Goal: Information Seeking & Learning: Learn about a topic

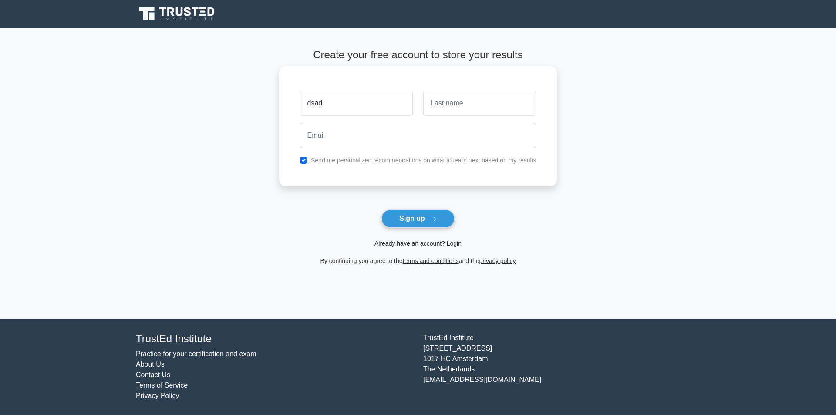
type input "dsad"
click at [442, 100] on input "text" at bounding box center [479, 103] width 113 height 25
type input "dsadsa"
click at [387, 143] on input "email" at bounding box center [418, 135] width 236 height 25
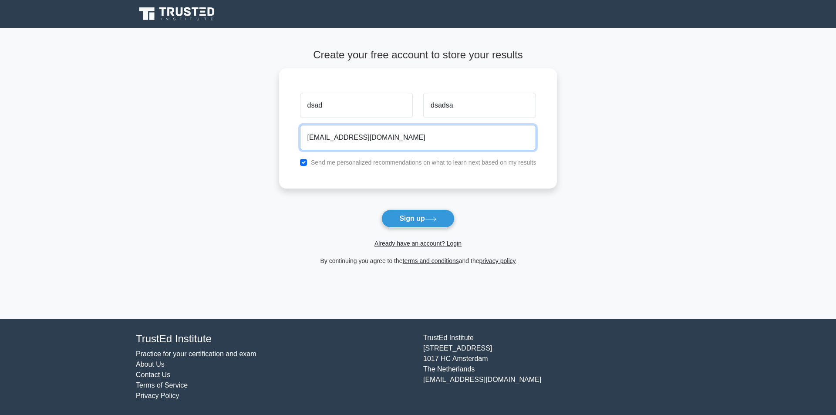
type input "dsadas@gmail.com"
click at [402, 208] on form "Create your free account to store your results dsad dsadsa dsadas@gmail.com Sen…" at bounding box center [418, 157] width 278 height 217
click at [403, 209] on form "Create your free account to store your results dsad dsadsa dsadas@gmail.com Sen…" at bounding box center [418, 157] width 278 height 217
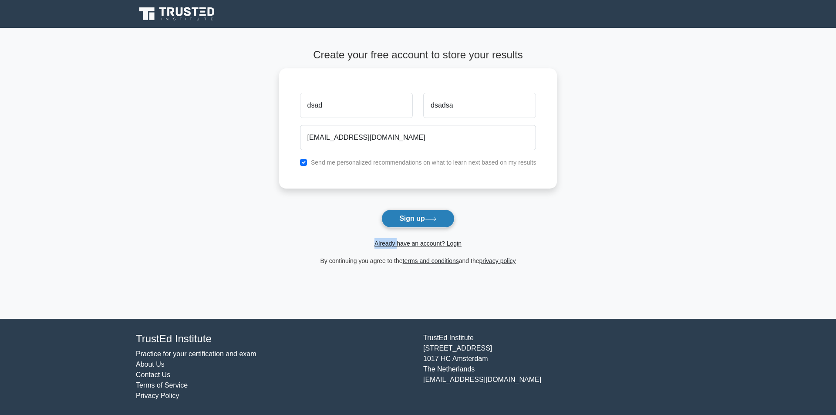
click at [405, 213] on button "Sign up" at bounding box center [417, 218] width 73 height 18
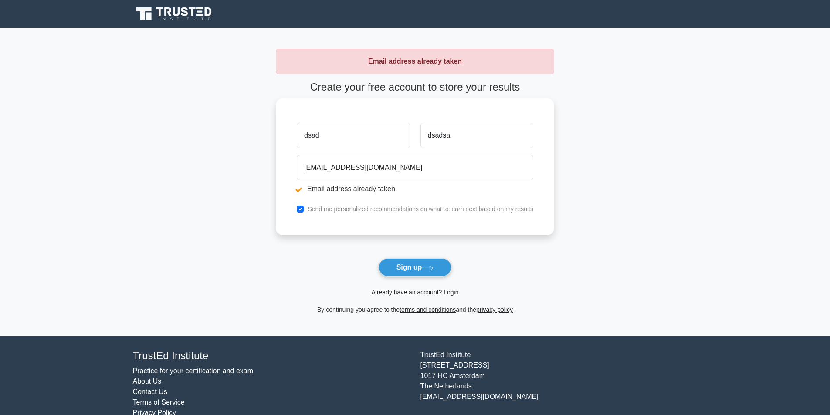
click at [340, 134] on input "dsad" at bounding box center [353, 135] width 113 height 25
type input "dsaddsadasdsa"
drag, startPoint x: 407, startPoint y: 264, endPoint x: 395, endPoint y: 260, distance: 11.8
click at [406, 264] on button "Sign up" at bounding box center [414, 267] width 73 height 18
click at [459, 141] on input "dsadsa" at bounding box center [476, 135] width 113 height 25
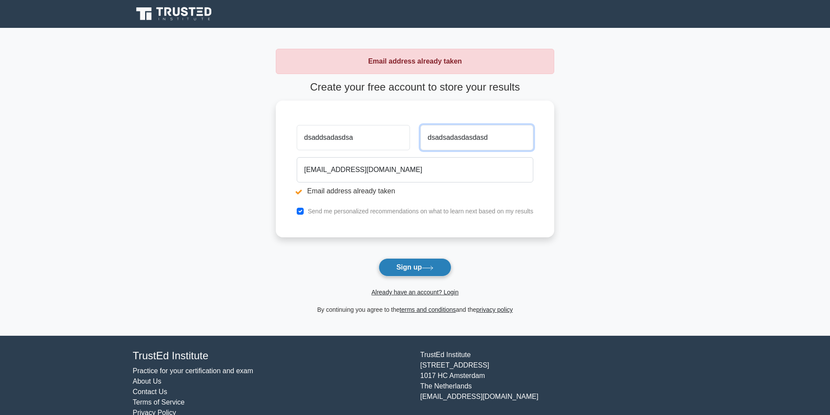
type input "dsadsadasdasdasd"
click at [437, 270] on button "Sign up" at bounding box center [414, 267] width 73 height 18
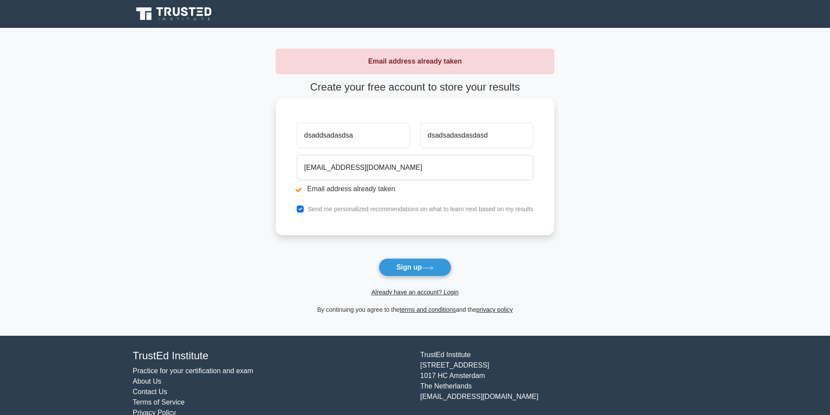
click at [374, 130] on input "dsaddsadasdsa" at bounding box center [353, 135] width 113 height 25
type input "dsaddsadasdsa1"
click at [403, 269] on button "Sign up" at bounding box center [414, 267] width 73 height 18
click at [489, 144] on input "dsadsadasdasdasd" at bounding box center [476, 135] width 113 height 25
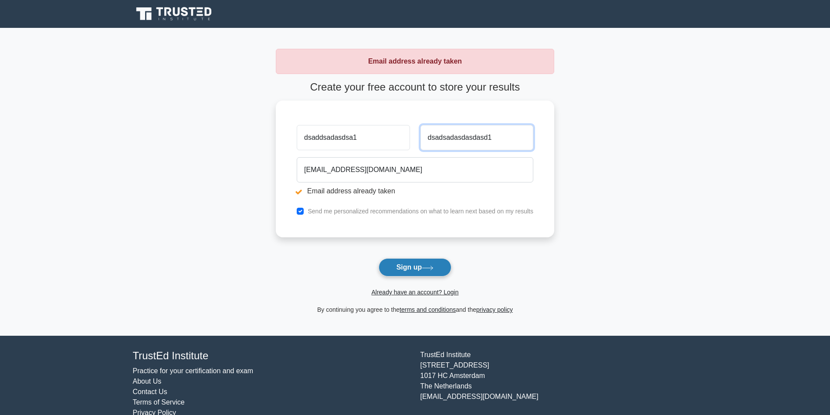
type input "dsadsadasdasdasd1"
click at [432, 264] on button "Sign up" at bounding box center [414, 267] width 73 height 18
click at [102, 141] on main "Email address already taken Create your free account to store your results dsad…" at bounding box center [415, 182] width 830 height 308
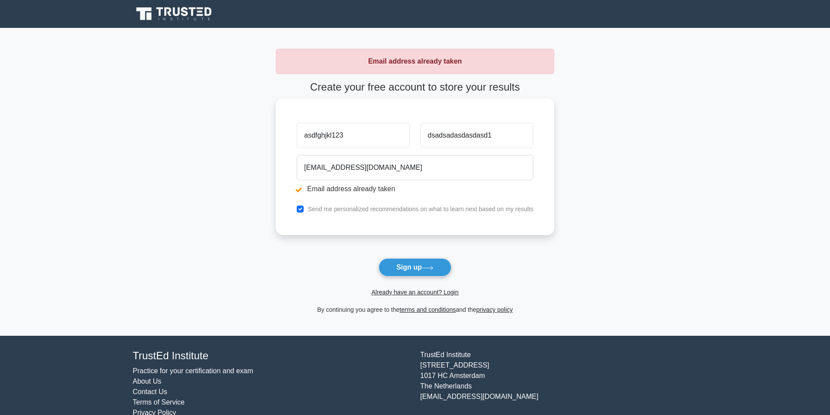
type input "asdfghjkl123"
drag, startPoint x: 503, startPoint y: 139, endPoint x: 195, endPoint y: 139, distance: 307.5
click at [195, 139] on main "Email address already taken Create your free account to store your results asdf…" at bounding box center [415, 182] width 830 height 308
type input "asdfghjkl123"
click at [378, 258] on button "Sign up" at bounding box center [414, 267] width 73 height 18
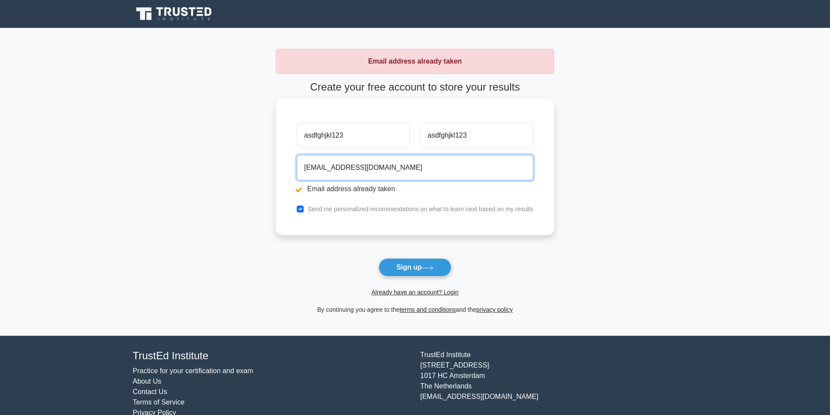
click at [322, 169] on input "dsadas@gmail.com" at bounding box center [415, 167] width 236 height 25
type input "asldoaskdoqmwkq123@gmail.com"
click at [378, 258] on button "Sign up" at bounding box center [414, 267] width 73 height 18
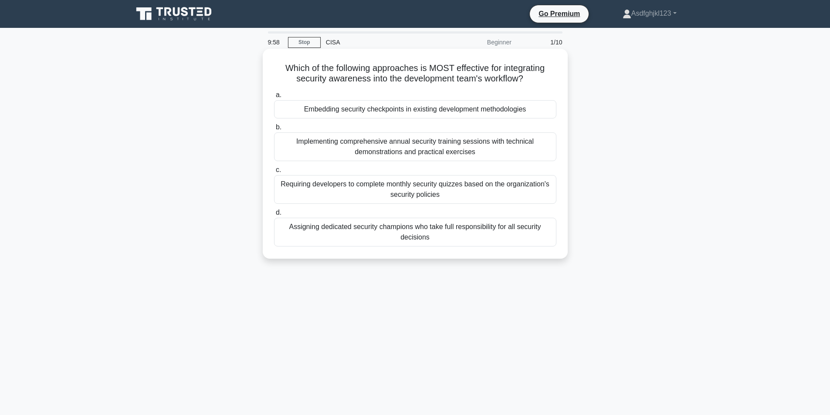
click at [363, 110] on div "Embedding security checkpoints in existing development methodologies" at bounding box center [415, 109] width 282 height 18
click at [274, 98] on input "a. Embedding security checkpoints in existing development methodologies" at bounding box center [274, 95] width 0 height 6
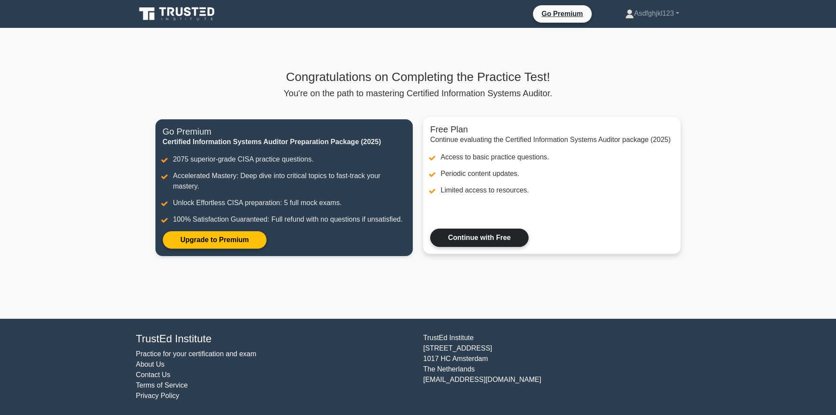
click at [471, 237] on link "Continue with Free" at bounding box center [479, 238] width 98 height 18
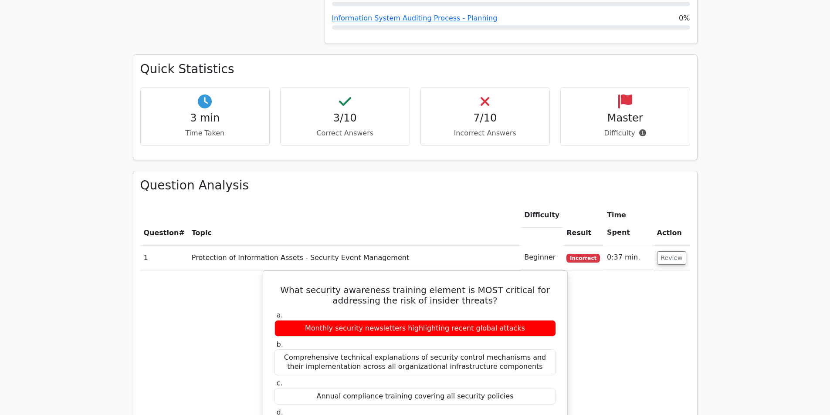
scroll to position [523, 0]
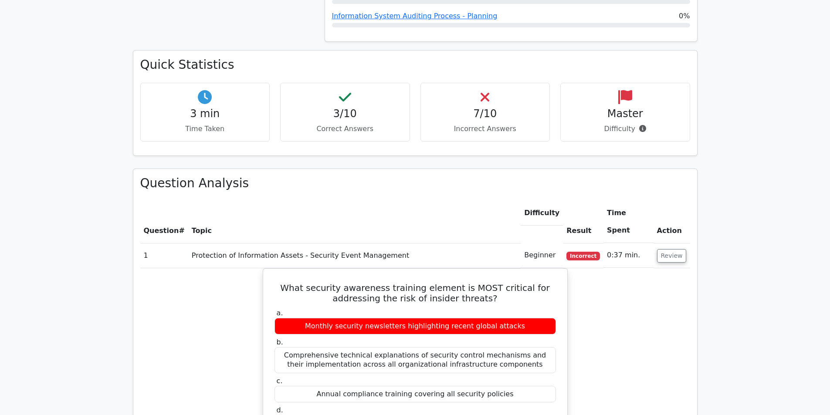
click at [353, 108] on h4 "3/10" at bounding box center [344, 114] width 115 height 13
click at [342, 108] on h4 "3/10" at bounding box center [344, 114] width 115 height 13
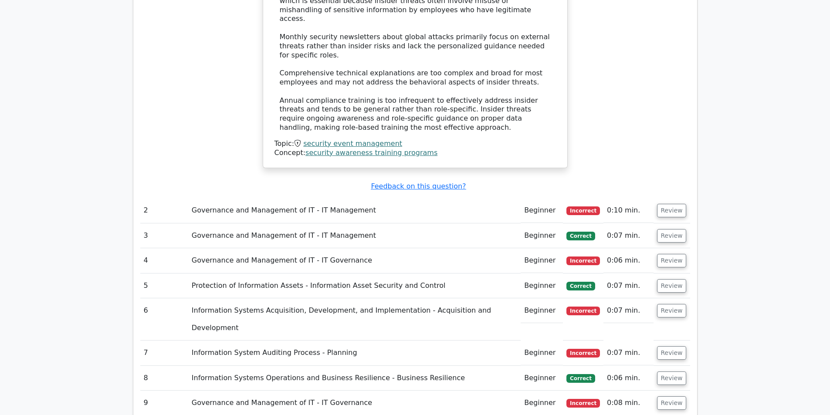
scroll to position [1002, 0]
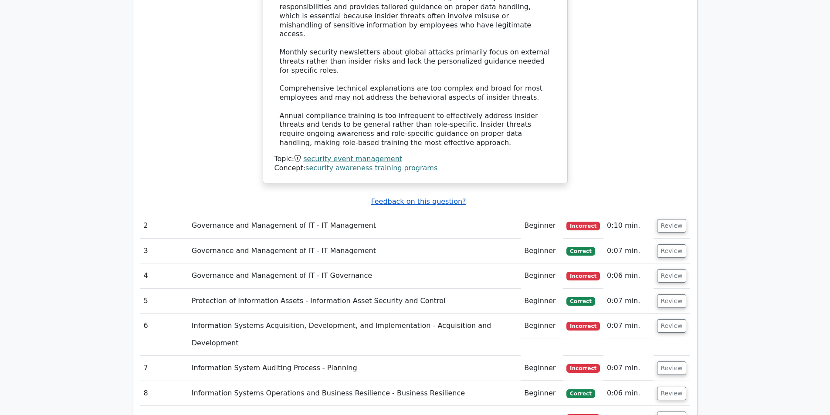
click at [443, 197] on u "Feedback on this question?" at bounding box center [418, 201] width 95 height 8
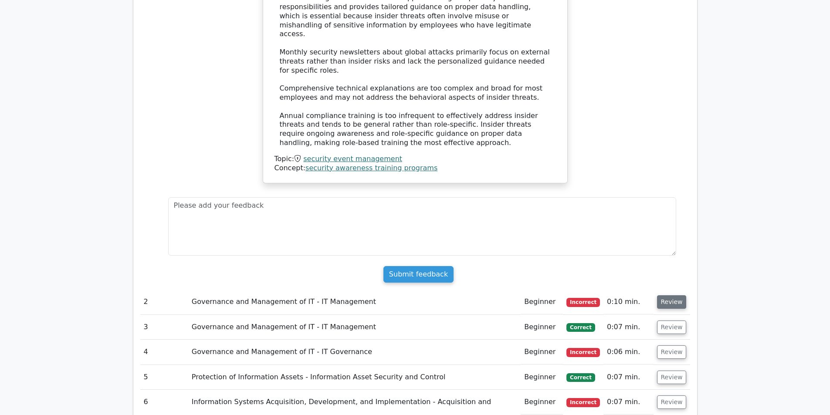
click at [680, 295] on button "Review" at bounding box center [672, 301] width 30 height 13
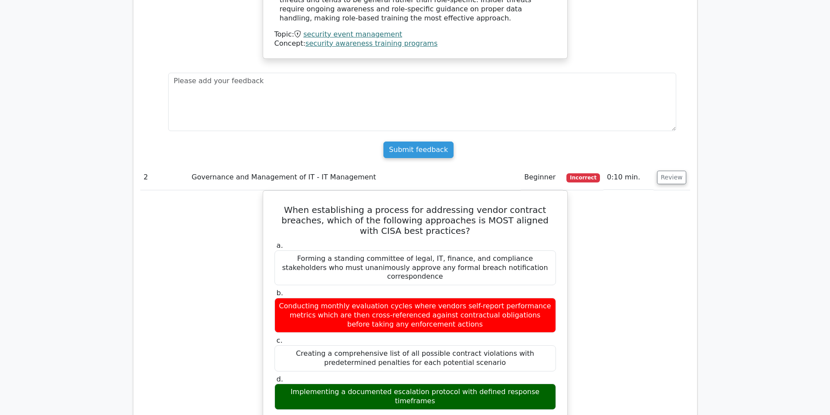
scroll to position [1176, 0]
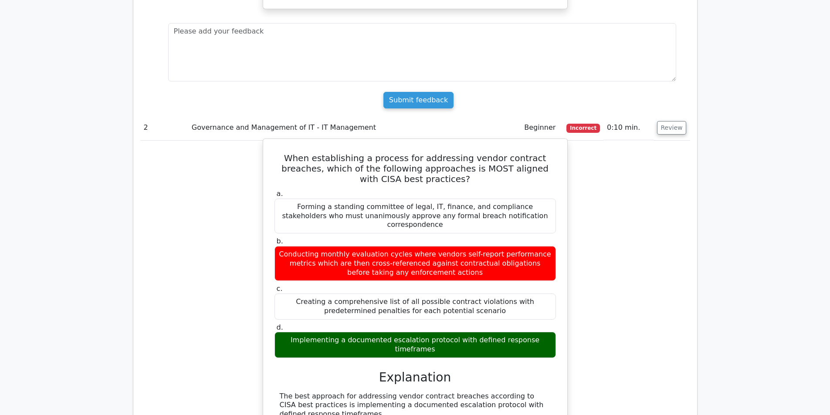
drag, startPoint x: 277, startPoint y: 81, endPoint x: 555, endPoint y: 253, distance: 327.1
click at [555, 253] on div "When establishing a process for addressing vendor contract breaches, which of t…" at bounding box center [415, 387] width 297 height 490
copy div "When establishing a process for addressing vendor contract breaches, which of t…"
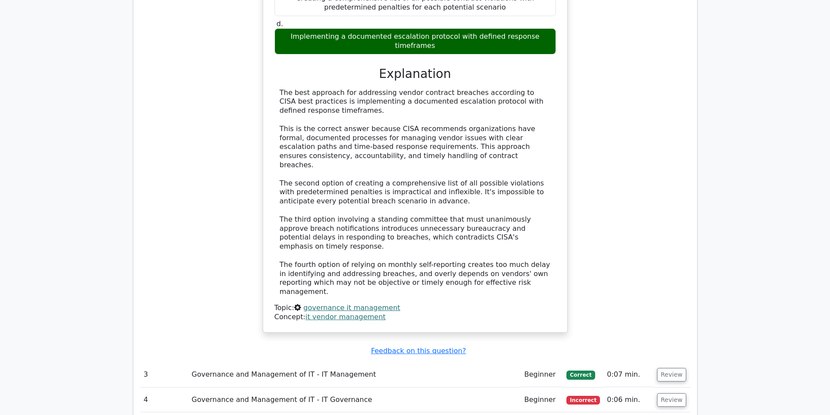
scroll to position [1524, 0]
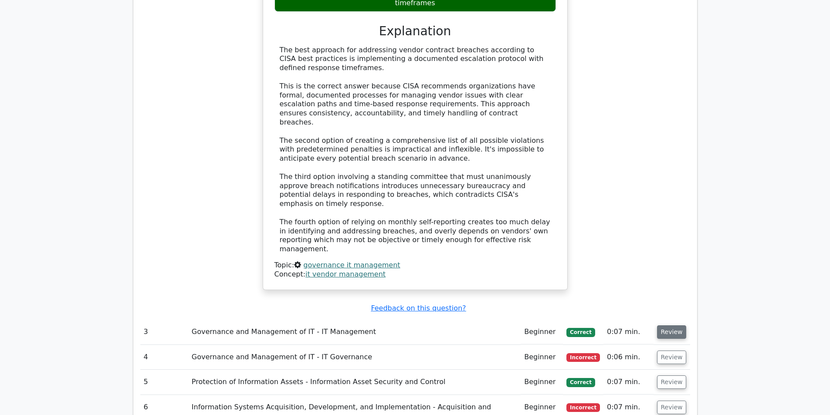
click at [672, 325] on button "Review" at bounding box center [672, 331] width 30 height 13
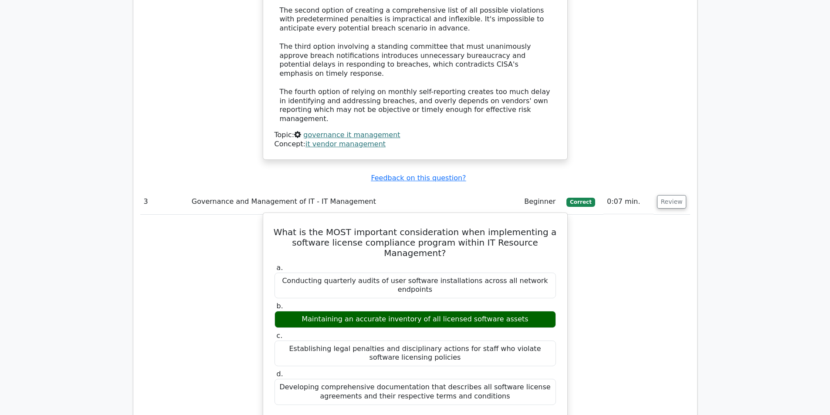
scroll to position [1655, 0]
drag, startPoint x: 286, startPoint y: 108, endPoint x: 523, endPoint y: 253, distance: 278.0
copy div "What is the MOST important consideration when implementing a software license c…"
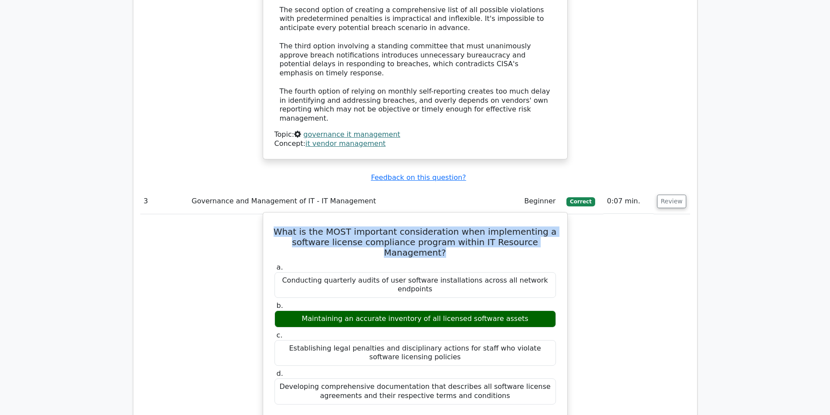
drag, startPoint x: 287, startPoint y: 107, endPoint x: 556, endPoint y: 121, distance: 269.5
click at [556, 226] on h5 "What is the MOST important consideration when implementing a software license c…" at bounding box center [414, 241] width 283 height 31
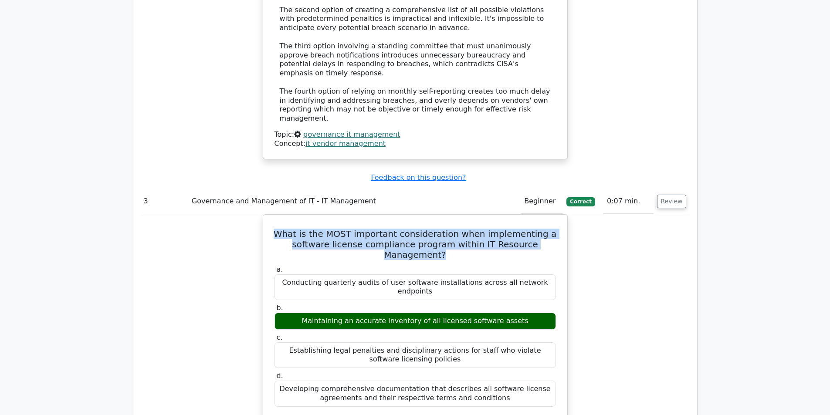
copy h5 "What is the MOST important consideration when implementing a software license c…"
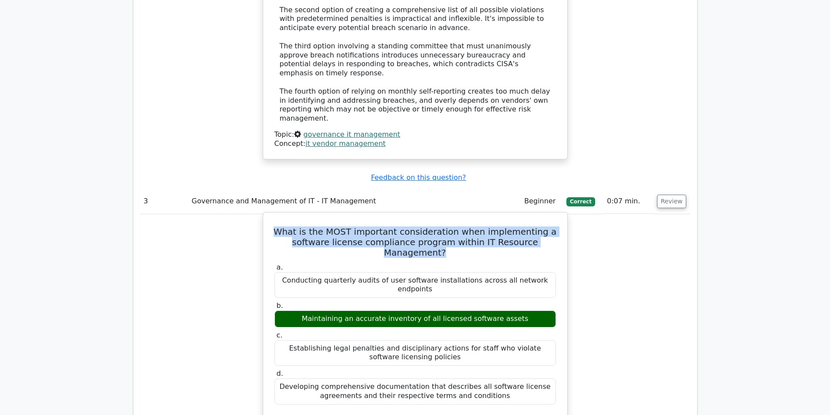
drag, startPoint x: 283, startPoint y: 145, endPoint x: 547, endPoint y: 147, distance: 263.9
click at [547, 272] on div "Conducting quarterly audits of user software installations across all network e…" at bounding box center [414, 285] width 281 height 26
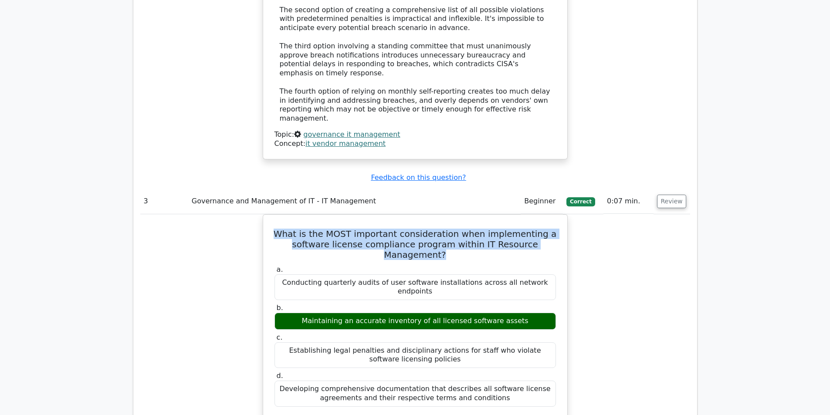
copy div "Conducting quarterly audits of user software installations across all network e…"
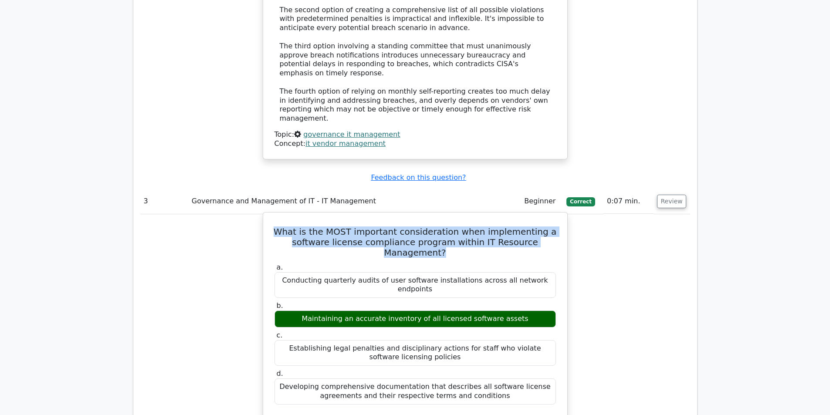
drag, startPoint x: 328, startPoint y: 176, endPoint x: 518, endPoint y: 176, distance: 189.4
click at [518, 310] on div "Maintaining an accurate inventory of all licensed software assets" at bounding box center [414, 318] width 281 height 17
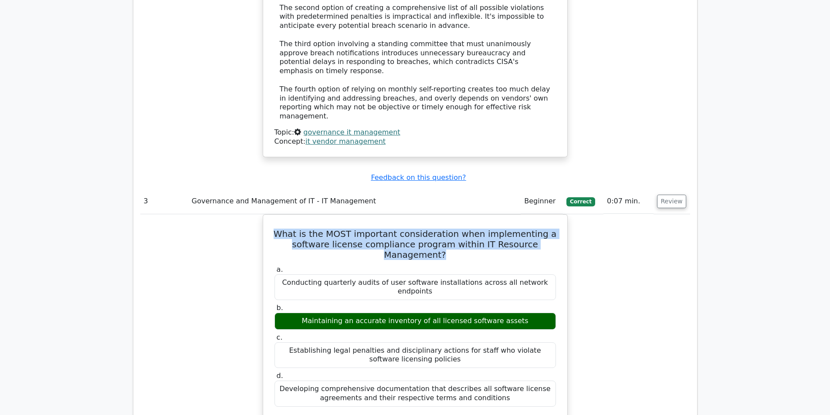
copy div "Maintaining an accurate inventory of all licensed software assets"
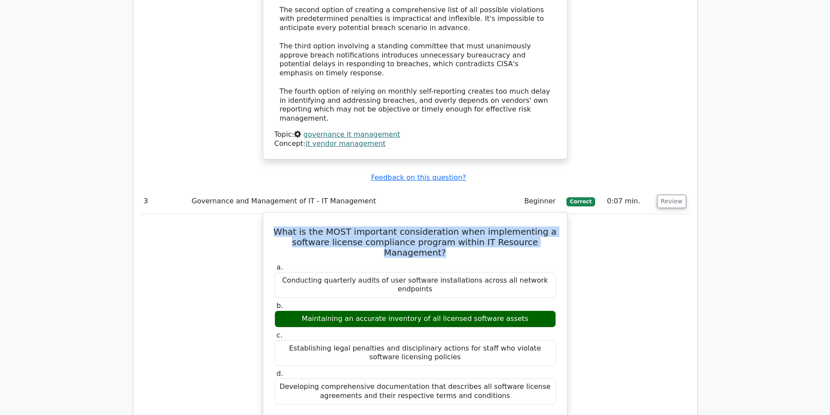
drag, startPoint x: 292, startPoint y: 207, endPoint x: 455, endPoint y: 223, distance: 163.7
click at [455, 340] on div "Establishing legal penalties and disciplinary actions for staff who violate sof…" at bounding box center [414, 353] width 281 height 26
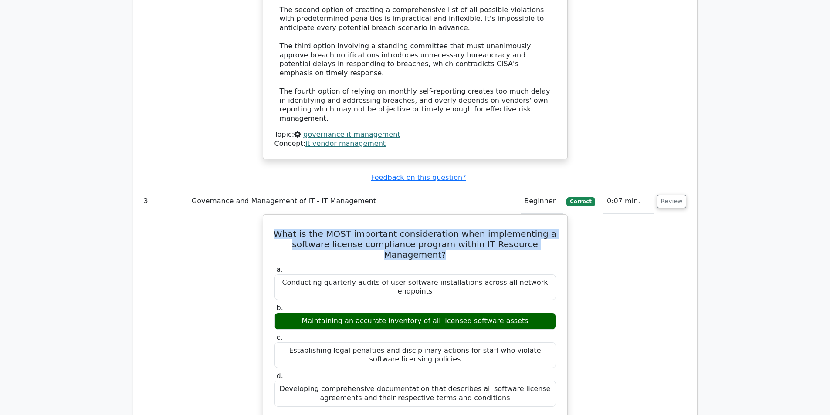
copy div "Establishing legal penalties and disciplinary actions for staff who violate sof…"
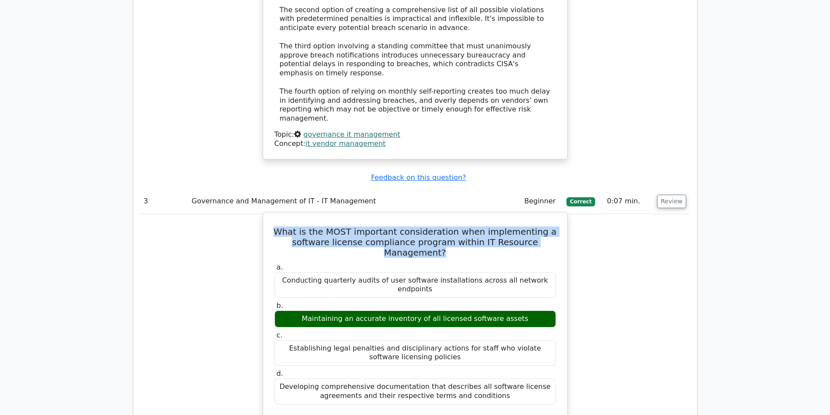
drag, startPoint x: 295, startPoint y: 245, endPoint x: 513, endPoint y: 255, distance: 217.5
click at [513, 378] on div "Developing comprehensive documentation that describes all software license agre…" at bounding box center [414, 391] width 281 height 26
copy div "Developing comprehensive documentation that describes all software license agre…"
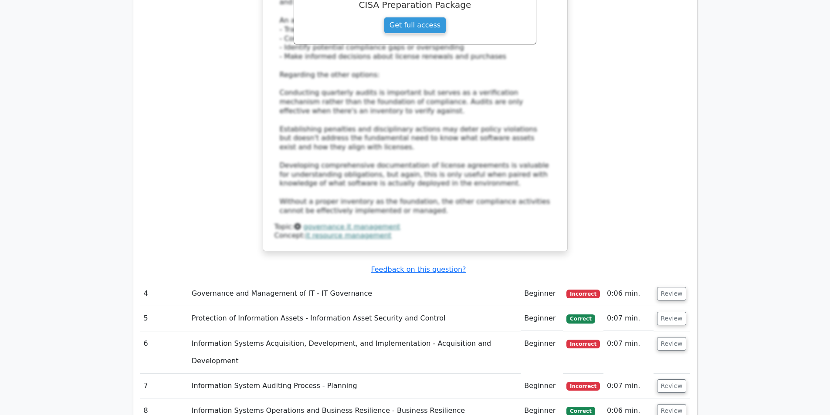
scroll to position [2134, 0]
click at [661, 287] on button "Review" at bounding box center [672, 293] width 30 height 13
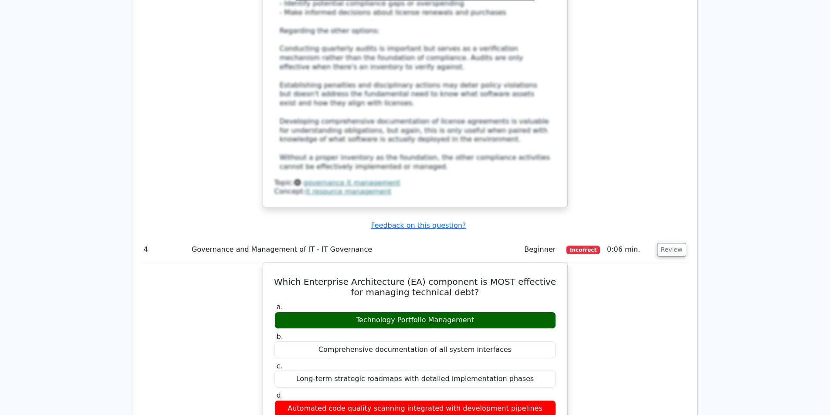
scroll to position [2221, 0]
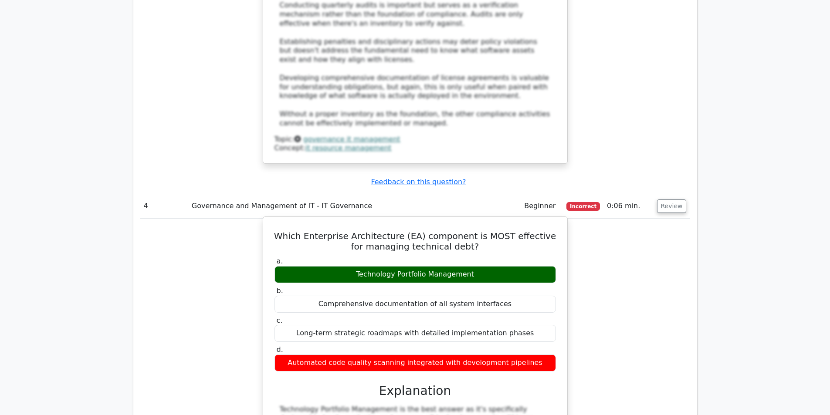
drag, startPoint x: 277, startPoint y: 85, endPoint x: 557, endPoint y: 210, distance: 306.4
copy div "Which Enterprise Architecture (EA) component is MOST effective for managing tec…"
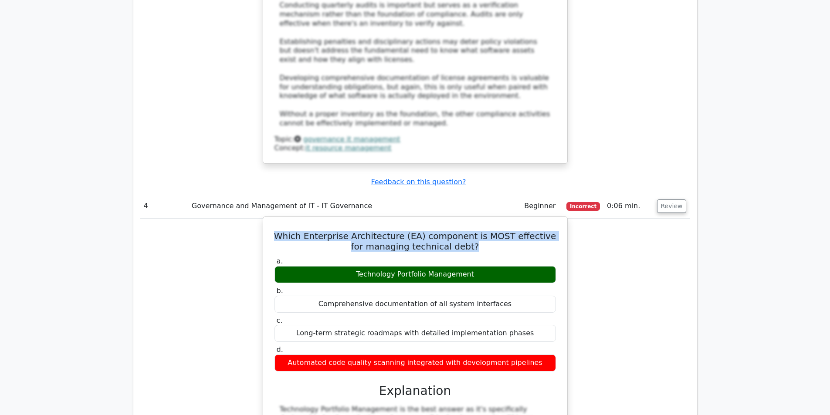
drag, startPoint x: 276, startPoint y: 83, endPoint x: 476, endPoint y: 94, distance: 200.2
click at [476, 231] on h5 "Which Enterprise Architecture (EA) component is MOST effective for managing tec…" at bounding box center [414, 241] width 283 height 21
copy h5 "Which Enterprise Architecture (EA) component is MOST effective for managing tec…"
drag, startPoint x: 331, startPoint y: 123, endPoint x: 482, endPoint y: 125, distance: 151.6
click at [482, 266] on div "Technology Portfolio Management" at bounding box center [414, 274] width 281 height 17
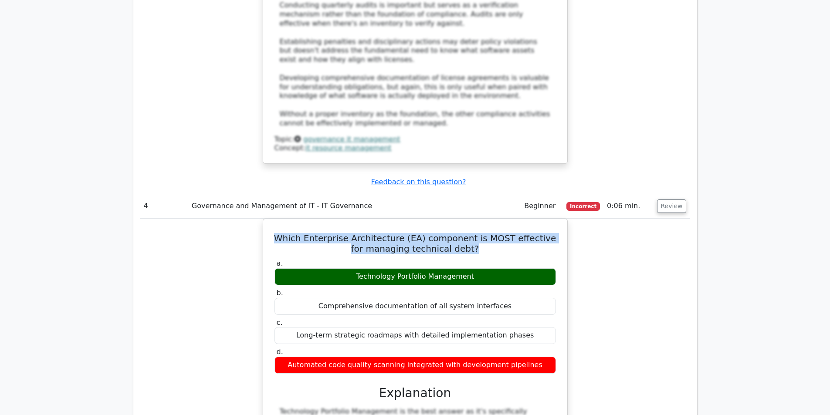
copy div "Technology Portfolio Management"
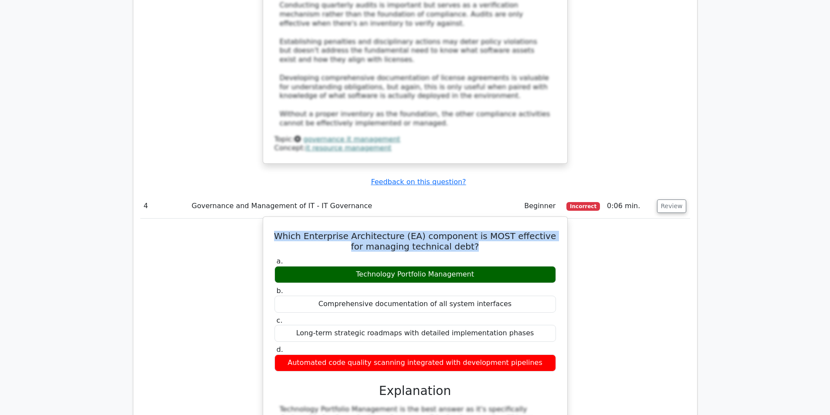
drag, startPoint x: 328, startPoint y: 156, endPoint x: 512, endPoint y: 159, distance: 183.4
click at [512, 296] on div "Comprehensive documentation of all system interfaces" at bounding box center [414, 304] width 281 height 17
drag, startPoint x: 310, startPoint y: 182, endPoint x: 535, endPoint y: 182, distance: 225.6
click at [535, 325] on div "Long-term strategic roadmaps with detailed implementation phases" at bounding box center [414, 333] width 281 height 17
drag, startPoint x: 299, startPoint y: 214, endPoint x: 537, endPoint y: 223, distance: 237.9
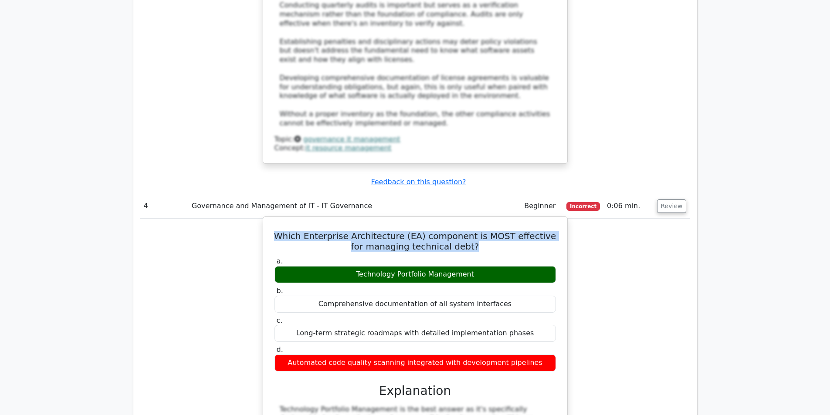
click at [290, 354] on div "Automated code quality scanning integrated with development pipelines" at bounding box center [414, 362] width 281 height 17
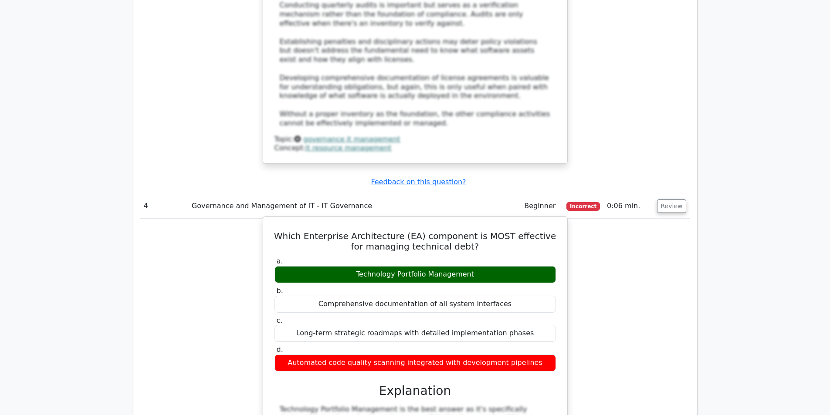
drag, startPoint x: 334, startPoint y: 219, endPoint x: 545, endPoint y: 219, distance: 210.8
click at [546, 354] on div "Automated code quality scanning integrated with development pipelines" at bounding box center [414, 362] width 281 height 17
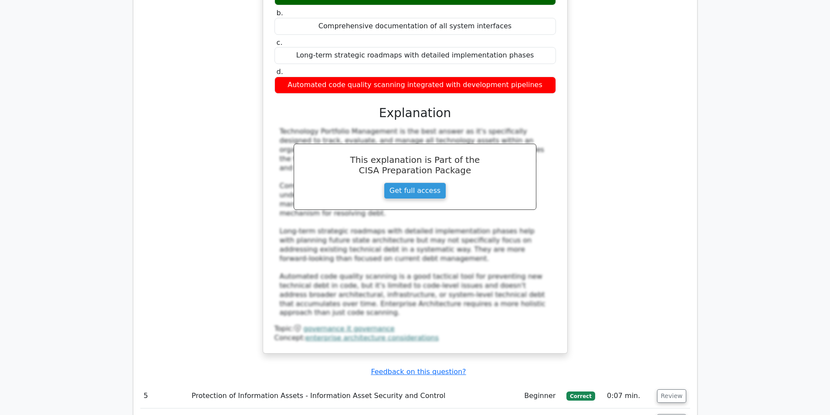
scroll to position [2526, 0]
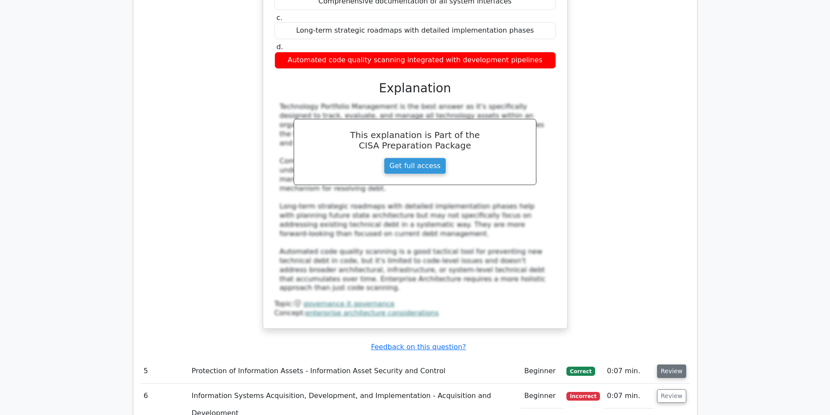
click at [665, 364] on button "Review" at bounding box center [672, 370] width 30 height 13
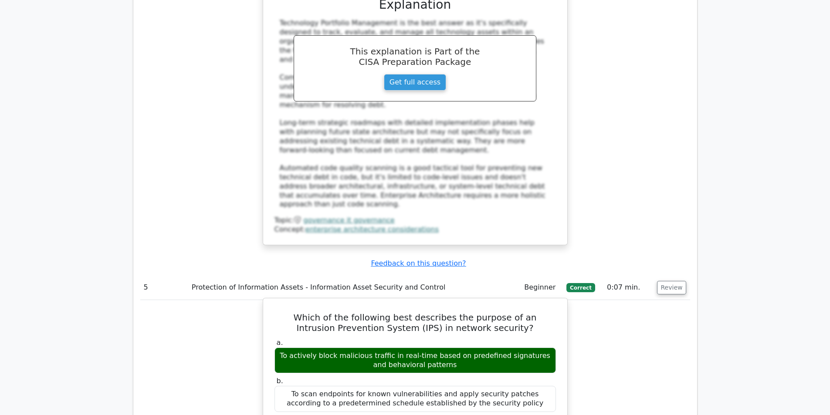
scroll to position [2613, 0]
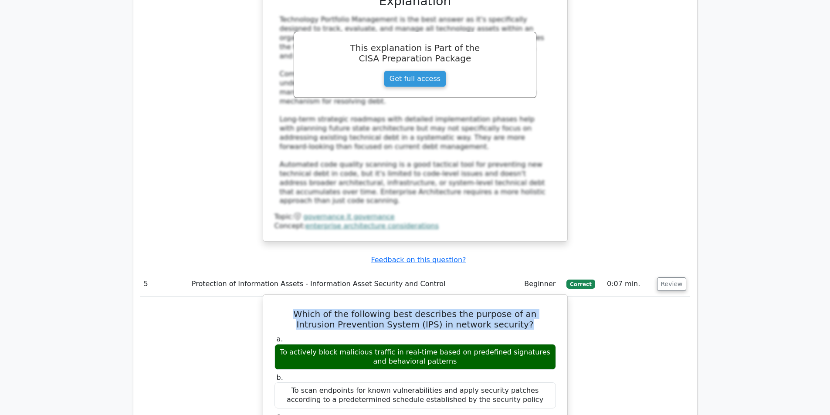
drag, startPoint x: 282, startPoint y: 142, endPoint x: 517, endPoint y: 159, distance: 235.3
click at [517, 309] on h5 "Which of the following best describes the purpose of an Intrusion Prevention Sy…" at bounding box center [414, 319] width 283 height 21
drag, startPoint x: 287, startPoint y: 184, endPoint x: 431, endPoint y: 196, distance: 143.8
click at [431, 344] on div "To actively block malicious traffic in real-time based on predefined signatures…" at bounding box center [414, 357] width 281 height 26
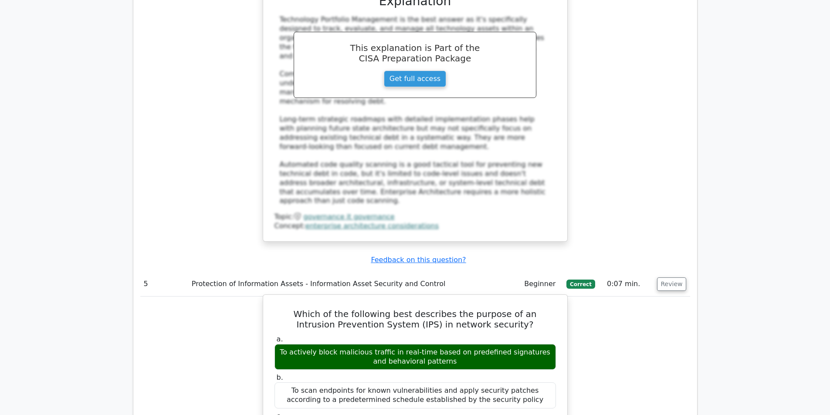
drag, startPoint x: 286, startPoint y: 182, endPoint x: 466, endPoint y: 201, distance: 180.4
click at [466, 333] on div "a. To actively block malicious traffic in real-time based on predefined signatu…" at bounding box center [415, 410] width 292 height 154
drag, startPoint x: 284, startPoint y: 223, endPoint x: 521, endPoint y: 231, distance: 237.0
click at [521, 382] on div "To scan endpoints for known vulnerabilities and apply security patches accordin…" at bounding box center [414, 395] width 281 height 26
drag, startPoint x: 285, startPoint y: 260, endPoint x: 498, endPoint y: 269, distance: 213.1
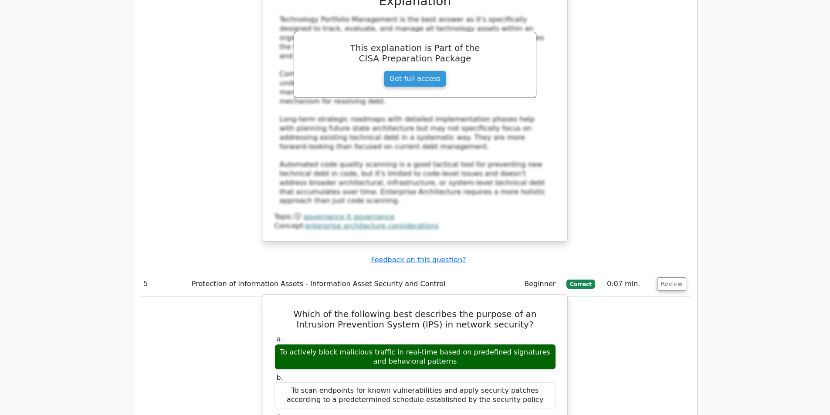
drag, startPoint x: 280, startPoint y: 300, endPoint x: 505, endPoint y: 309, distance: 225.3
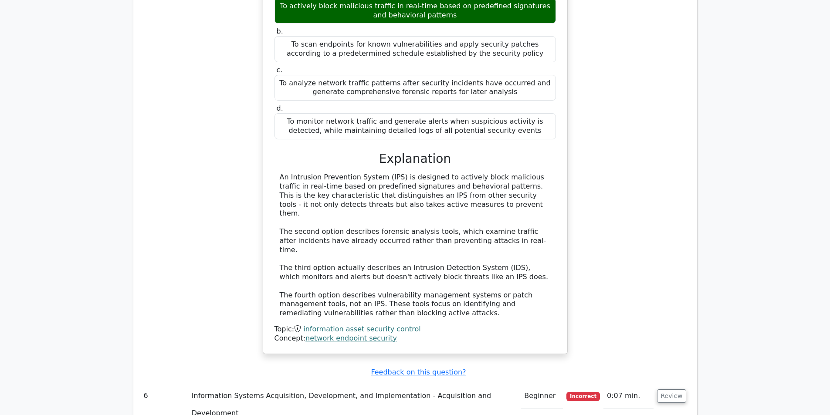
scroll to position [3048, 0]
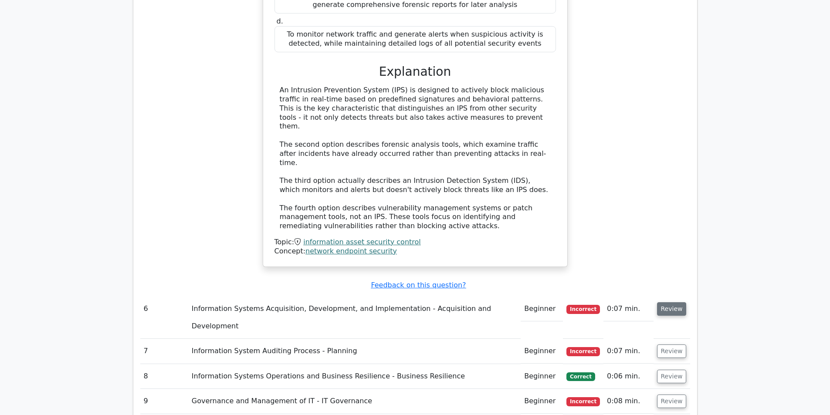
click at [678, 302] on button "Review" at bounding box center [672, 308] width 30 height 13
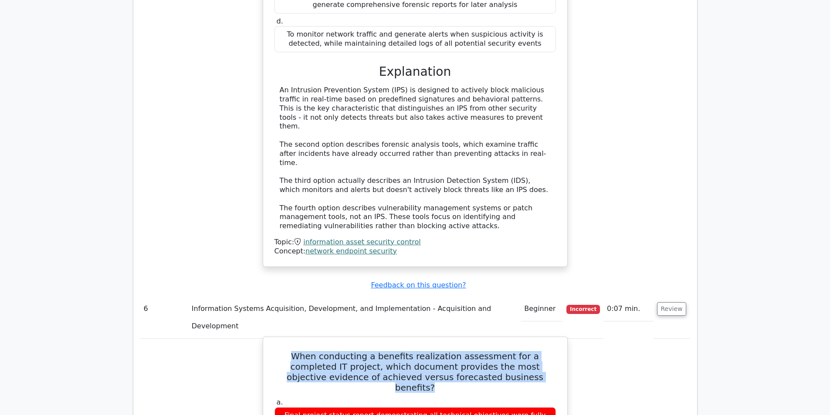
drag, startPoint x: 276, startPoint y: 149, endPoint x: 511, endPoint y: 178, distance: 236.5
click at [511, 351] on h5 "When conducting a benefits realization assessment for a completed IT project, w…" at bounding box center [414, 372] width 283 height 42
drag, startPoint x: 280, startPoint y: 200, endPoint x: 470, endPoint y: 216, distance: 190.6
click at [470, 407] on div "Final project status report demonstrating all technical objectives were fully c…" at bounding box center [414, 420] width 281 height 26
drag, startPoint x: 307, startPoint y: 237, endPoint x: 509, endPoint y: 238, distance: 202.1
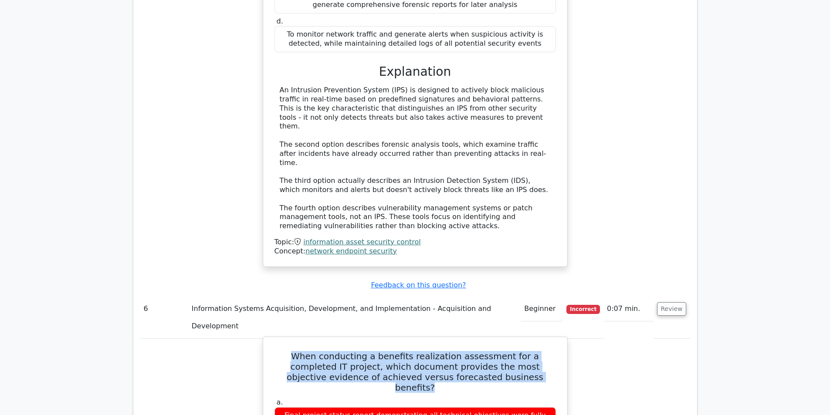
drag, startPoint x: 283, startPoint y: 270, endPoint x: 452, endPoint y: 268, distance: 169.4
drag, startPoint x: 307, startPoint y: 307, endPoint x: 528, endPoint y: 307, distance: 220.4
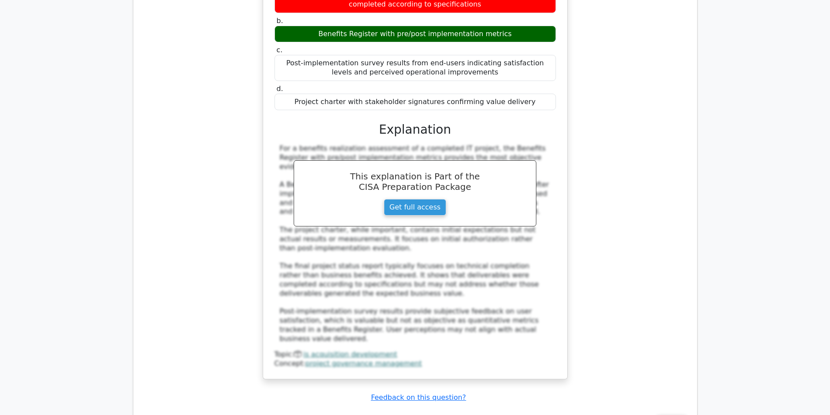
scroll to position [3484, 0]
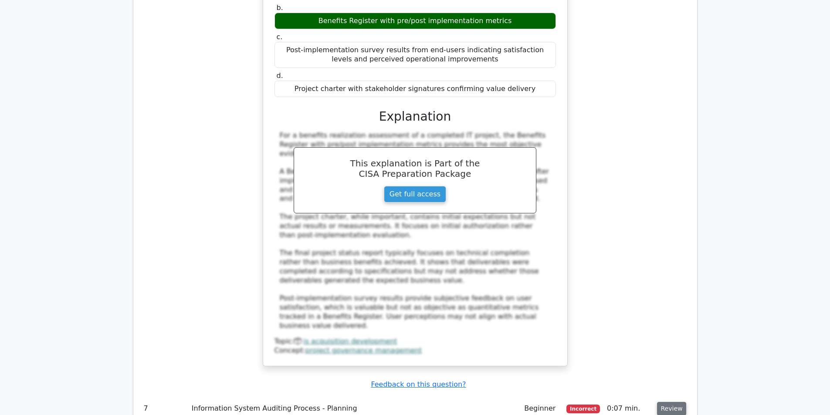
click at [666, 402] on button "Review" at bounding box center [672, 408] width 30 height 13
drag, startPoint x: 276, startPoint y: 216, endPoint x: 537, endPoint y: 226, distance: 261.9
drag, startPoint x: 283, startPoint y: 252, endPoint x: 468, endPoint y: 263, distance: 185.4
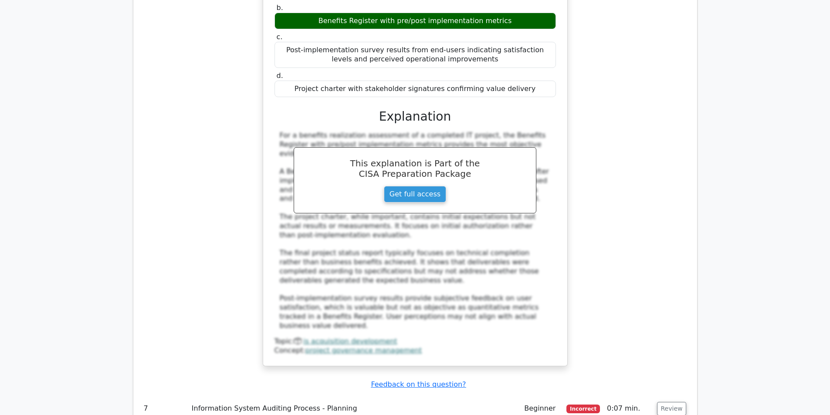
drag, startPoint x: 310, startPoint y: 289, endPoint x: 521, endPoint y: 292, distance: 210.4
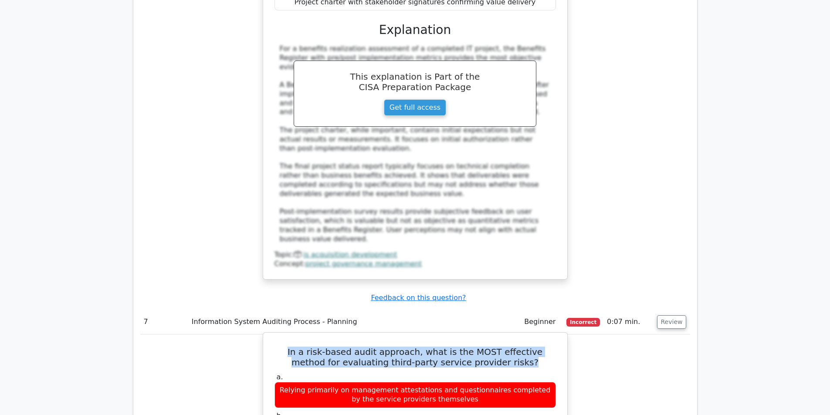
scroll to position [3571, 0]
drag, startPoint x: 284, startPoint y: 234, endPoint x: 455, endPoint y: 242, distance: 170.5
drag, startPoint x: 281, startPoint y: 272, endPoint x: 442, endPoint y: 280, distance: 160.9
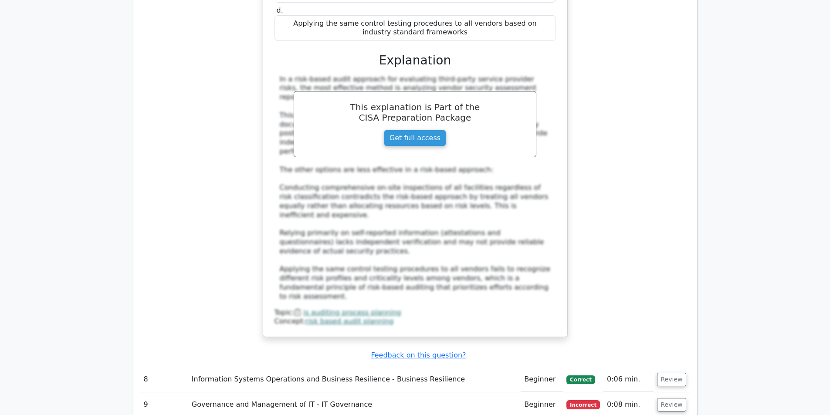
scroll to position [4050, 0]
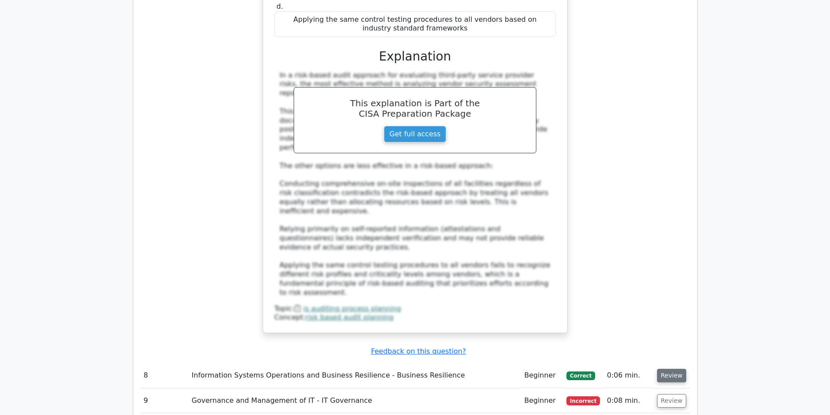
click at [665, 369] on button "Review" at bounding box center [672, 375] width 30 height 13
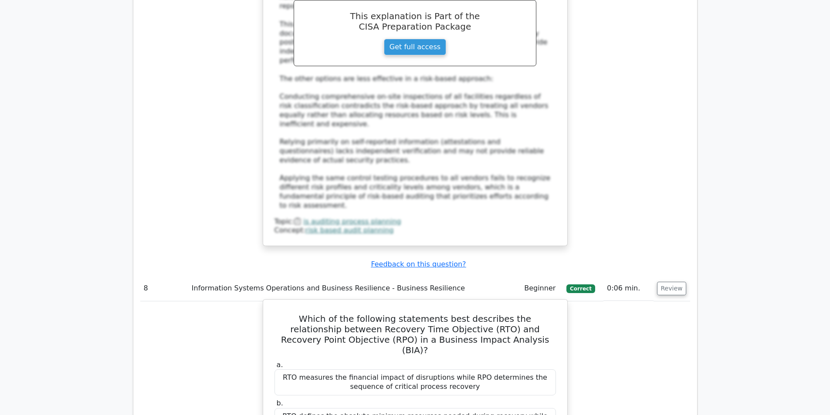
scroll to position [4094, 0]
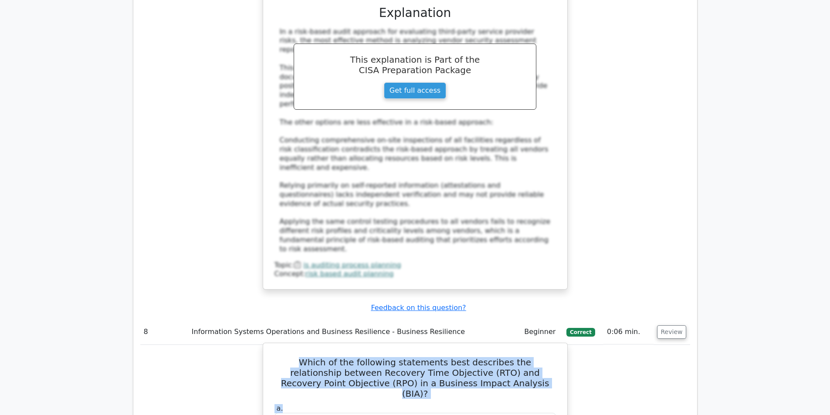
drag, startPoint x: 285, startPoint y: 111, endPoint x: 526, endPoint y: 139, distance: 242.9
click at [300, 357] on h5 "Which of the following statements best describes the relationship between Recov…" at bounding box center [414, 378] width 283 height 42
drag, startPoint x: 286, startPoint y: 111, endPoint x: 497, endPoint y: 137, distance: 212.3
click at [497, 357] on h5 "Which of the following statements best describes the relationship between Recov…" at bounding box center [414, 378] width 283 height 42
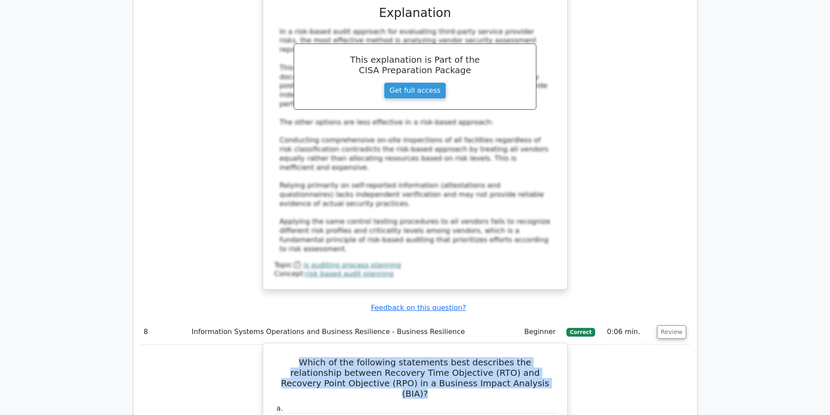
drag, startPoint x: 278, startPoint y: 157, endPoint x: 462, endPoint y: 169, distance: 184.1
drag, startPoint x: 291, startPoint y: 196, endPoint x: 526, endPoint y: 206, distance: 235.8
drag, startPoint x: 286, startPoint y: 239, endPoint x: 507, endPoint y: 247, distance: 221.4
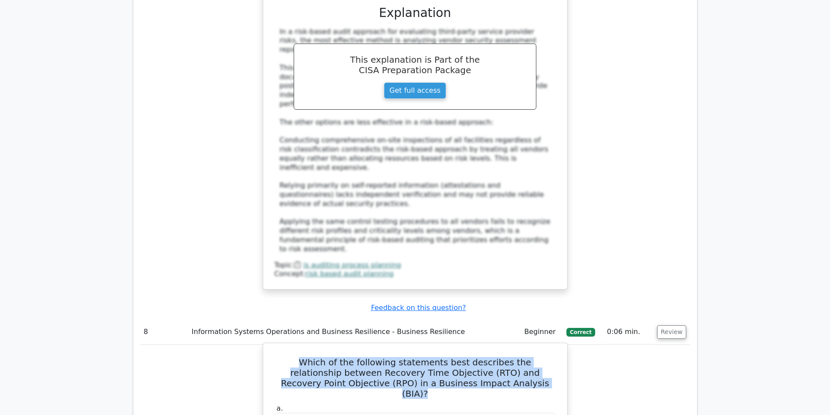
drag, startPoint x: 291, startPoint y: 275, endPoint x: 469, endPoint y: 286, distance: 178.0
drag, startPoint x: 276, startPoint y: 107, endPoint x: 470, endPoint y: 284, distance: 262.9
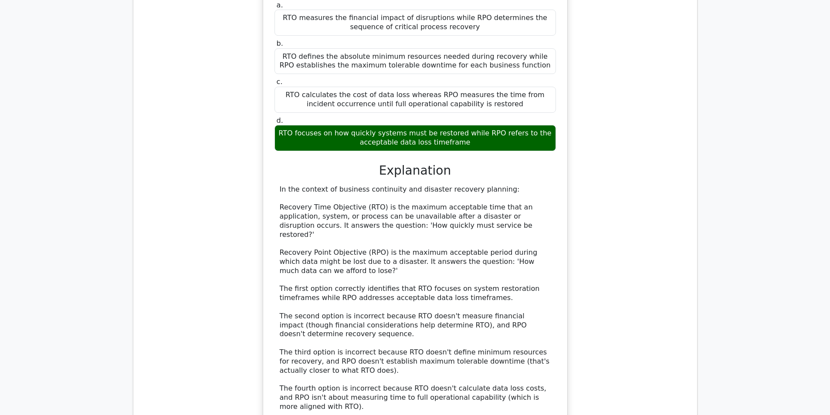
scroll to position [4529, 0]
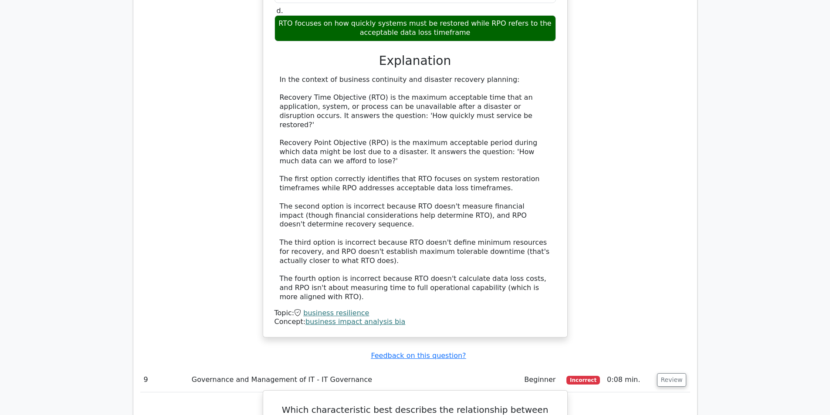
scroll to position [4616, 0]
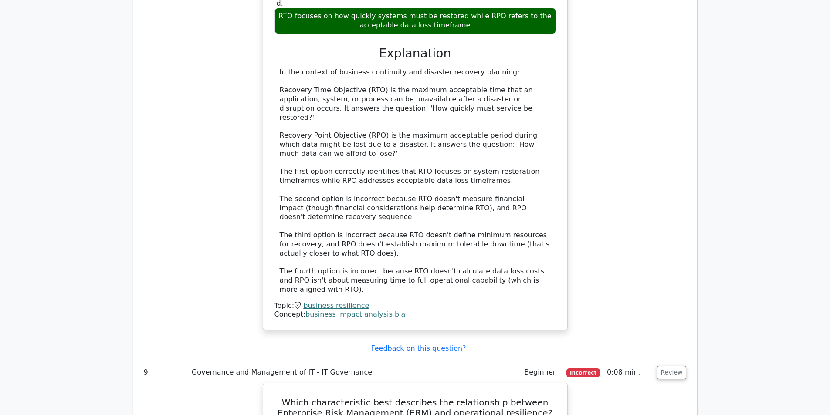
drag, startPoint x: 272, startPoint y: 132, endPoint x: 543, endPoint y: 307, distance: 322.0
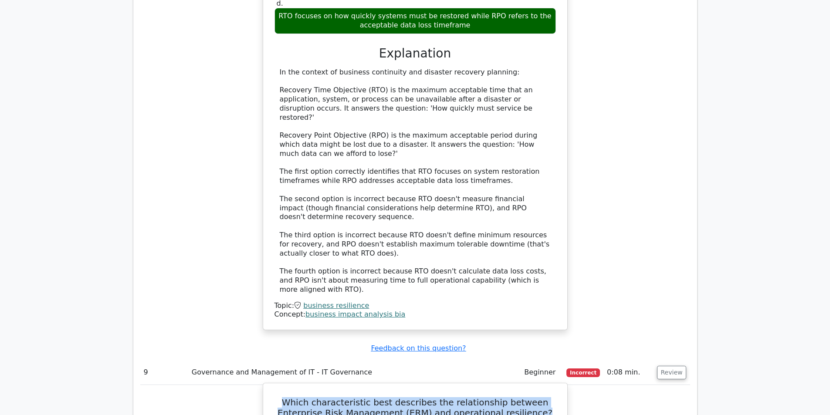
drag, startPoint x: 273, startPoint y: 131, endPoint x: 532, endPoint y: 145, distance: 259.1
click at [532, 397] on h5 "Which characteristic best describes the relationship between Enterprise Risk Ma…" at bounding box center [414, 407] width 283 height 21
drag, startPoint x: 285, startPoint y: 169, endPoint x: 496, endPoint y: 179, distance: 211.4
drag, startPoint x: 289, startPoint y: 207, endPoint x: 456, endPoint y: 219, distance: 166.8
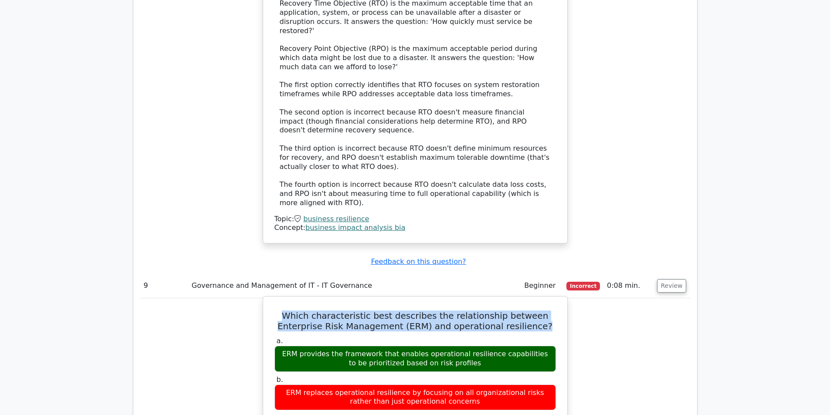
scroll to position [4703, 0]
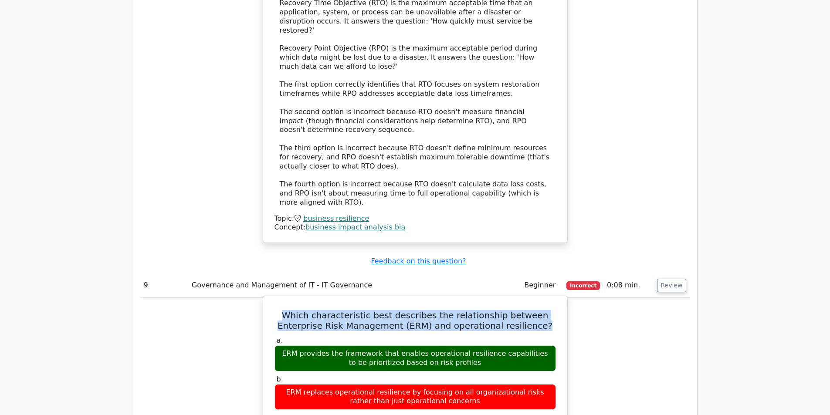
drag, startPoint x: 325, startPoint y: 167, endPoint x: 442, endPoint y: 181, distance: 118.0
drag, startPoint x: 280, startPoint y: 207, endPoint x: 533, endPoint y: 219, distance: 253.7
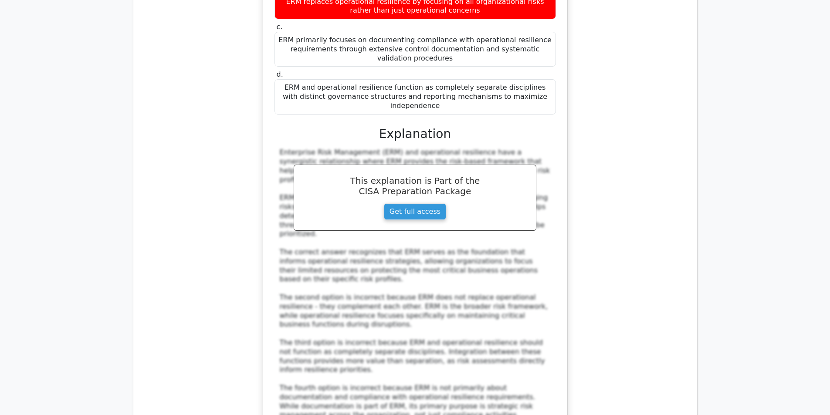
scroll to position [5095, 0]
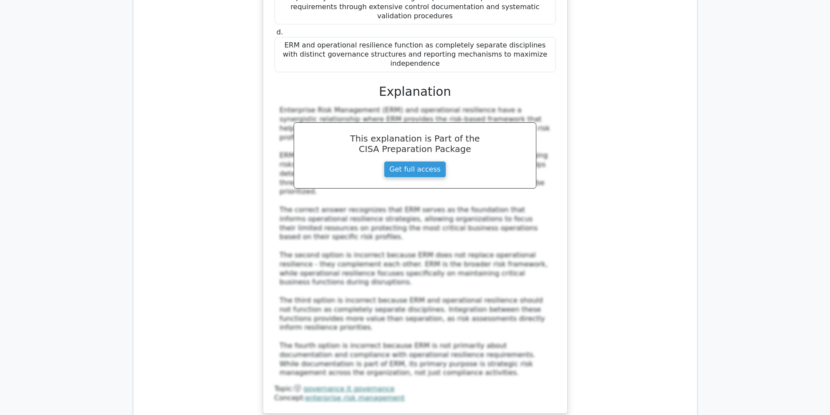
scroll to position [5139, 0]
drag, startPoint x: 280, startPoint y: 179, endPoint x: 539, endPoint y: 186, distance: 259.2
drag, startPoint x: 289, startPoint y: 216, endPoint x: 525, endPoint y: 216, distance: 236.5
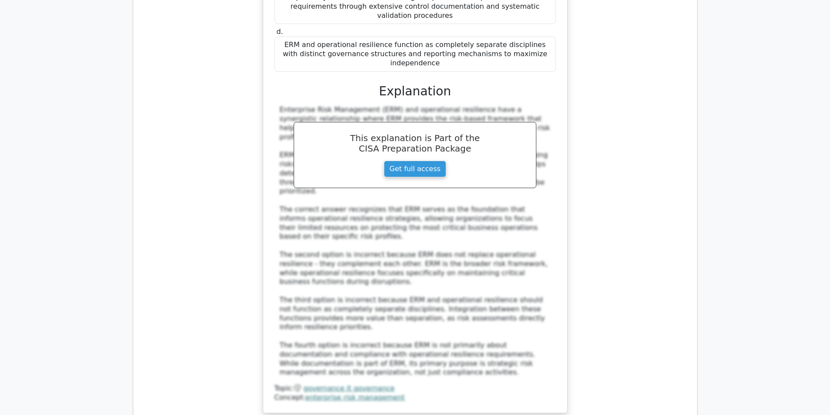
drag, startPoint x: 284, startPoint y: 247, endPoint x: 452, endPoint y: 258, distance: 168.5
drag, startPoint x: 284, startPoint y: 283, endPoint x: 457, endPoint y: 295, distance: 173.3
drag, startPoint x: 295, startPoint y: 322, endPoint x: 471, endPoint y: 333, distance: 176.7
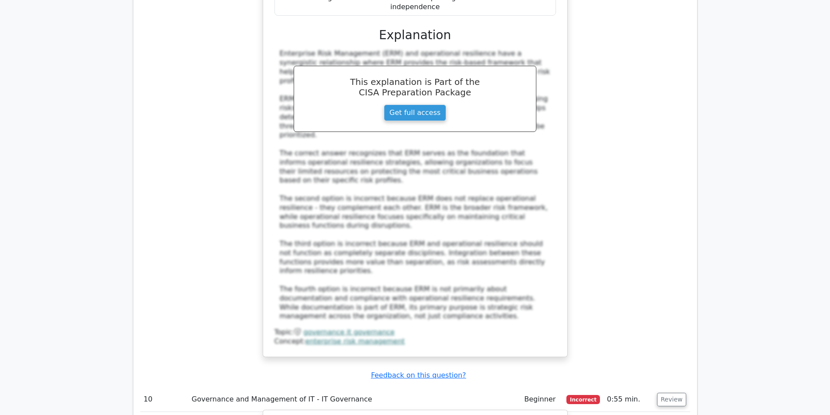
scroll to position [5008, 0]
